Goal: Information Seeking & Learning: Learn about a topic

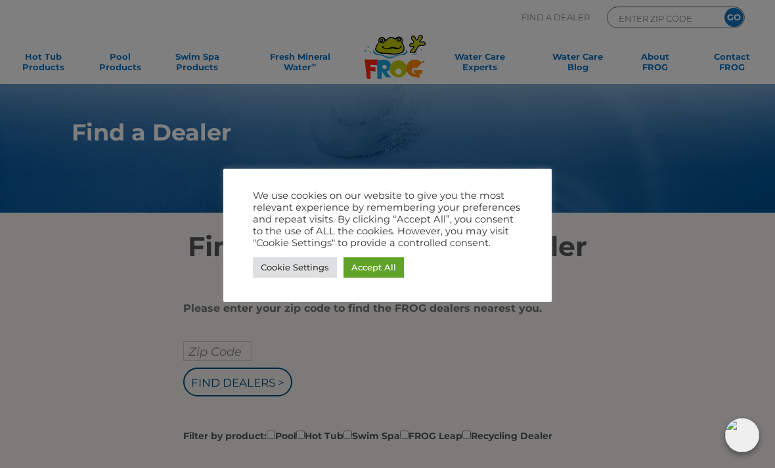
click at [373, 260] on link "Accept All" at bounding box center [374, 268] width 60 height 20
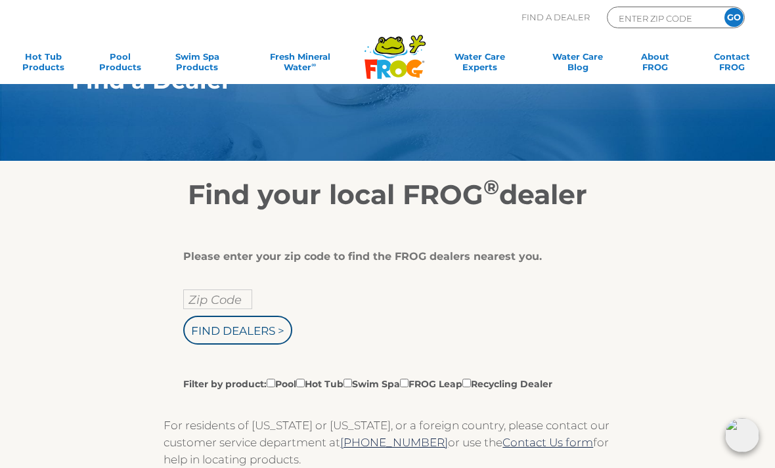
click at [219, 300] on input "Zip Code" at bounding box center [217, 300] width 69 height 20
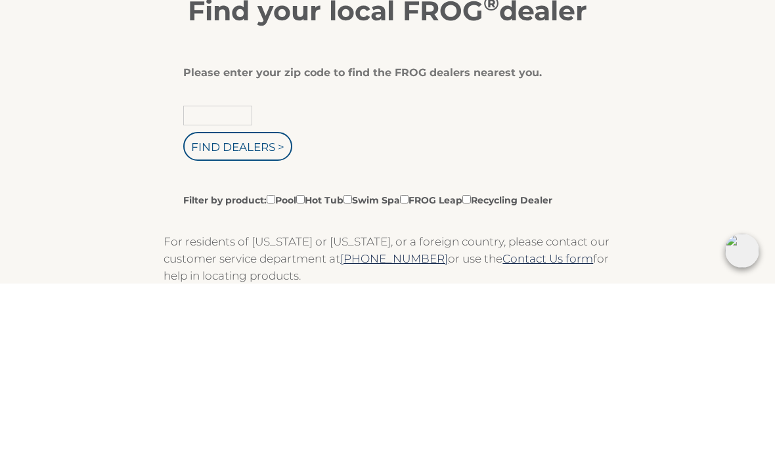
type input "80921"
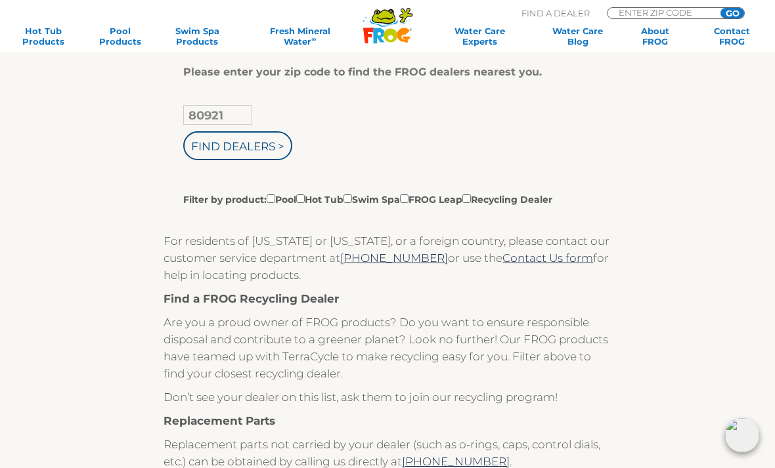
click at [305, 203] on input "Filter by product: Pool Hot Tub Swim Spa FROG Leap Recycling Dealer" at bounding box center [300, 198] width 9 height 9
checkbox input "true"
click at [256, 149] on input "Find Dealers >" at bounding box center [237, 145] width 109 height 29
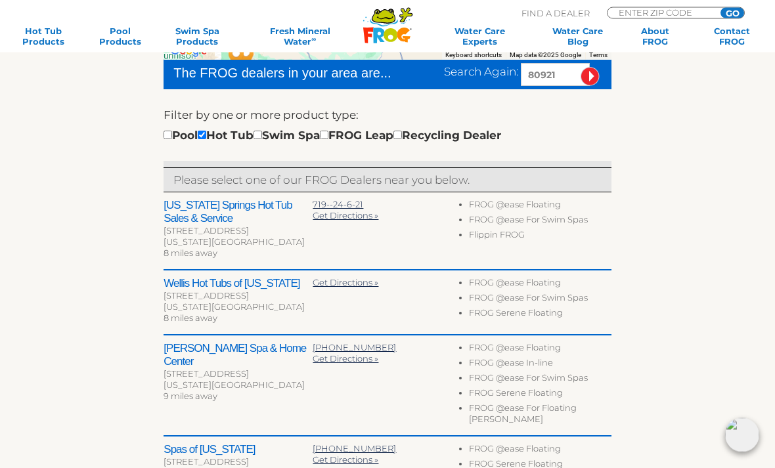
scroll to position [323, 0]
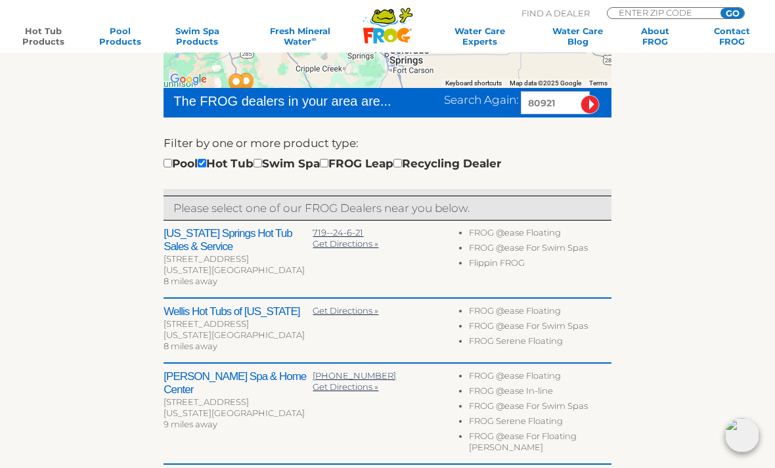
click at [36, 41] on link "Hot Tub Products" at bounding box center [43, 36] width 60 height 21
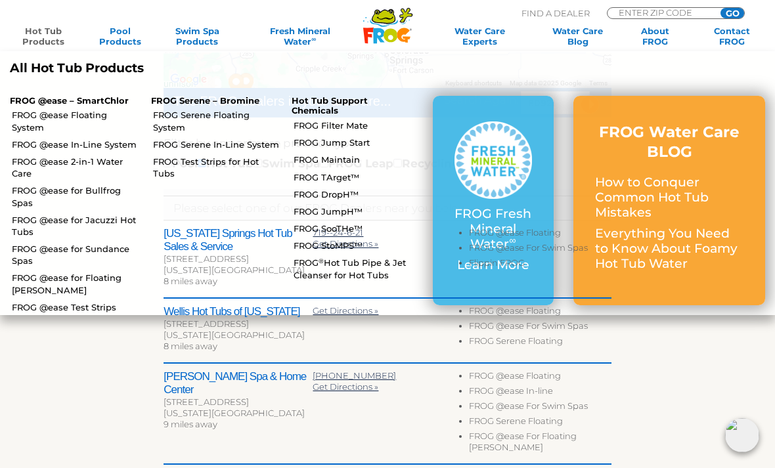
click at [88, 113] on link "FROG @ease Floating System" at bounding box center [76, 121] width 129 height 24
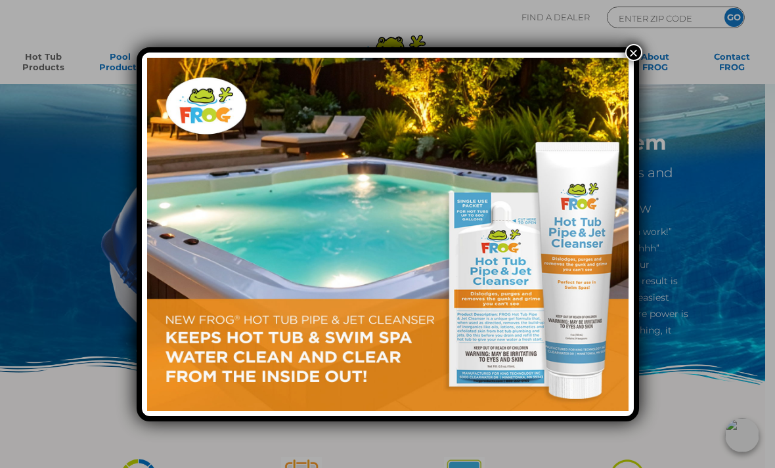
click at [629, 60] on button "×" at bounding box center [633, 52] width 17 height 17
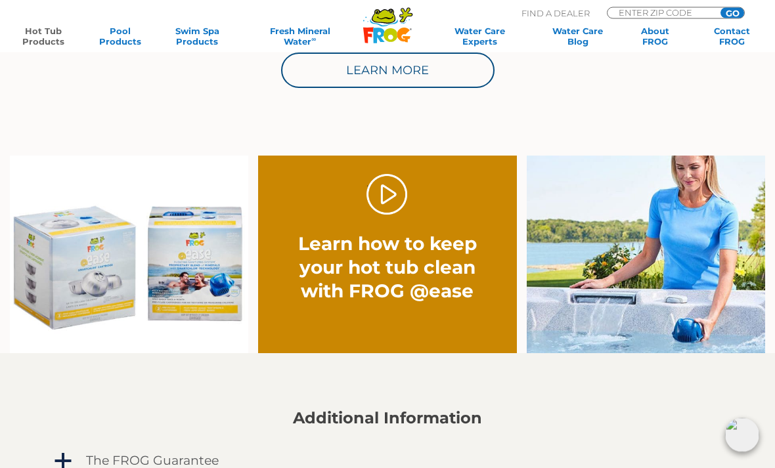
scroll to position [755, 0]
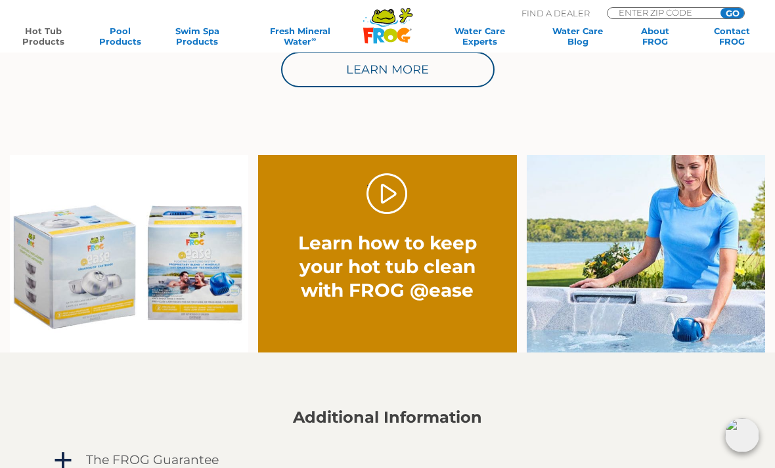
click at [389, 194] on link "." at bounding box center [387, 193] width 41 height 41
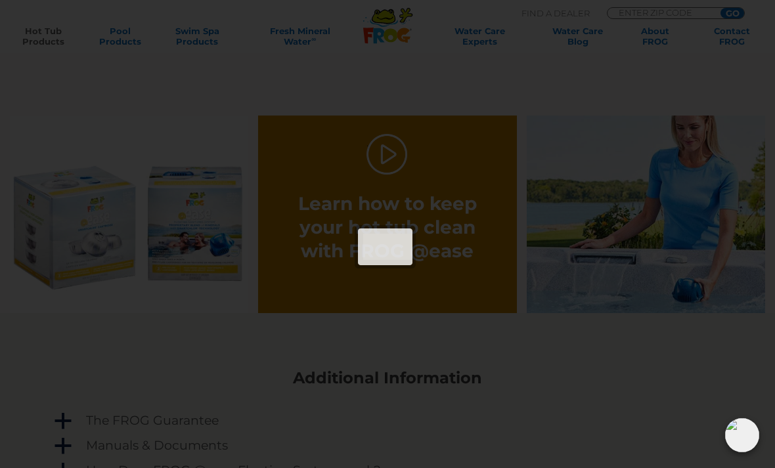
scroll to position [797, 0]
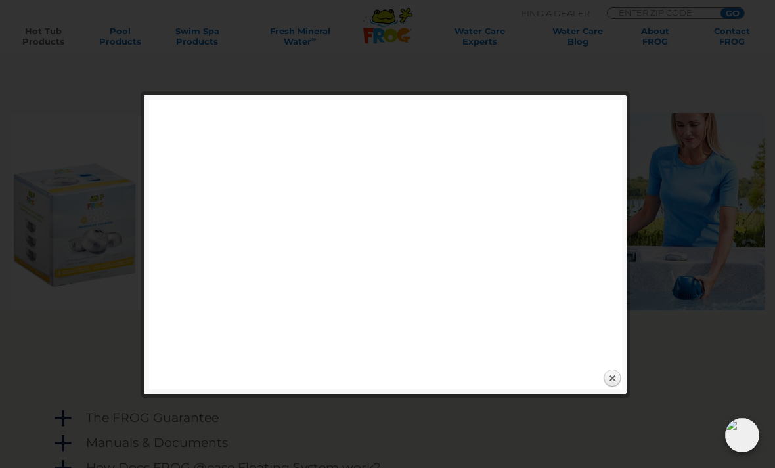
click at [615, 377] on link "Close" at bounding box center [612, 379] width 20 height 20
